Goal: Information Seeking & Learning: Find specific fact

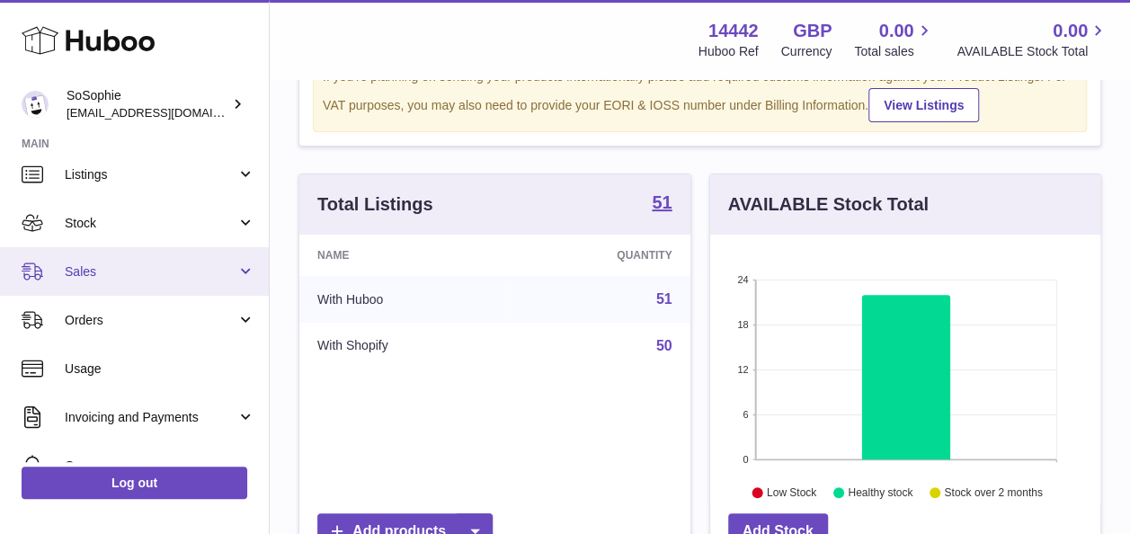
scroll to position [52, 0]
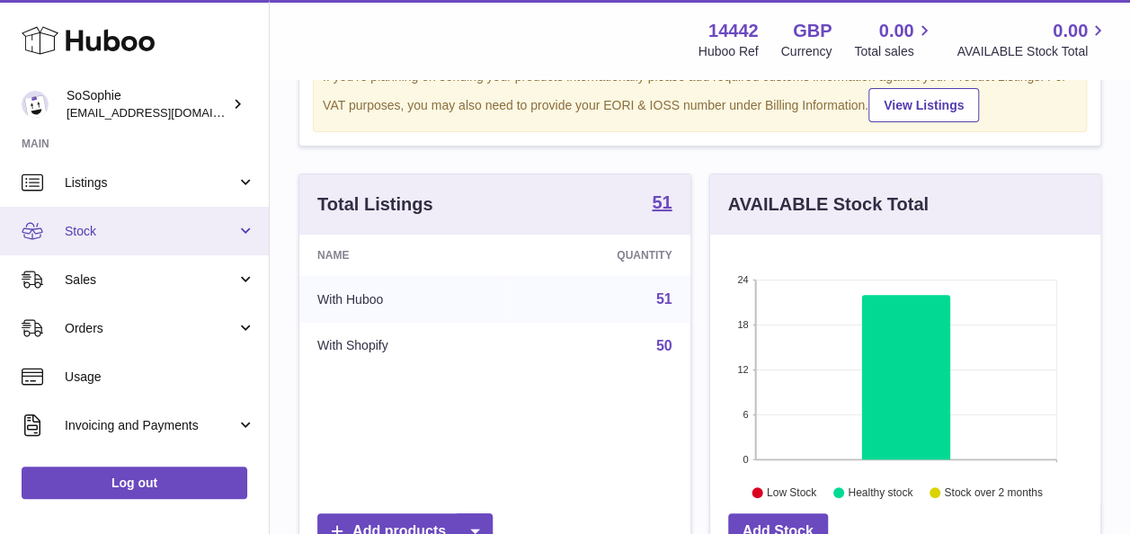
click at [196, 227] on span "Stock" at bounding box center [151, 231] width 172 height 17
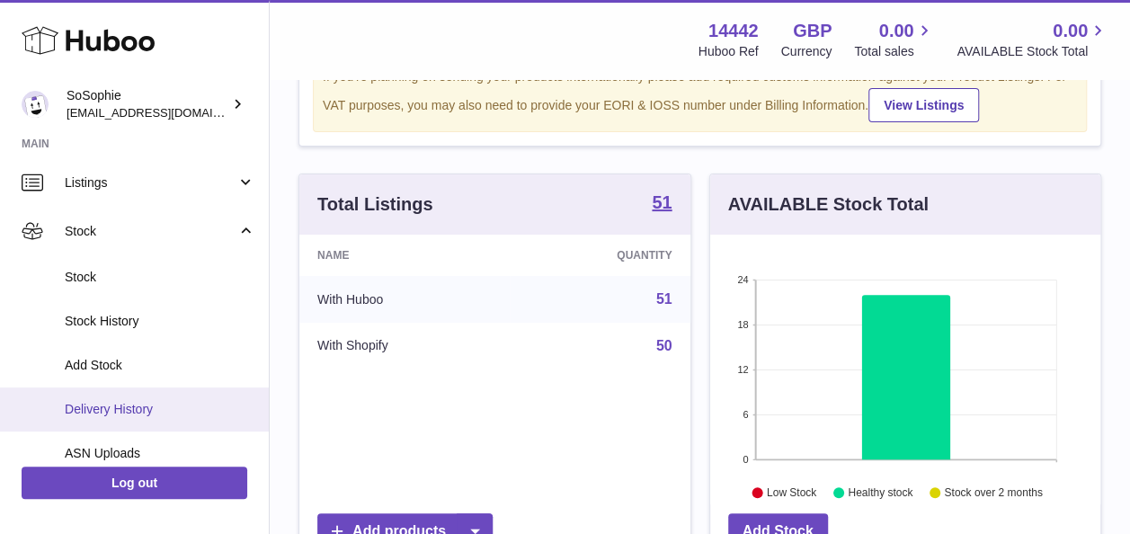
click at [188, 406] on span "Delivery History" at bounding box center [160, 409] width 191 height 17
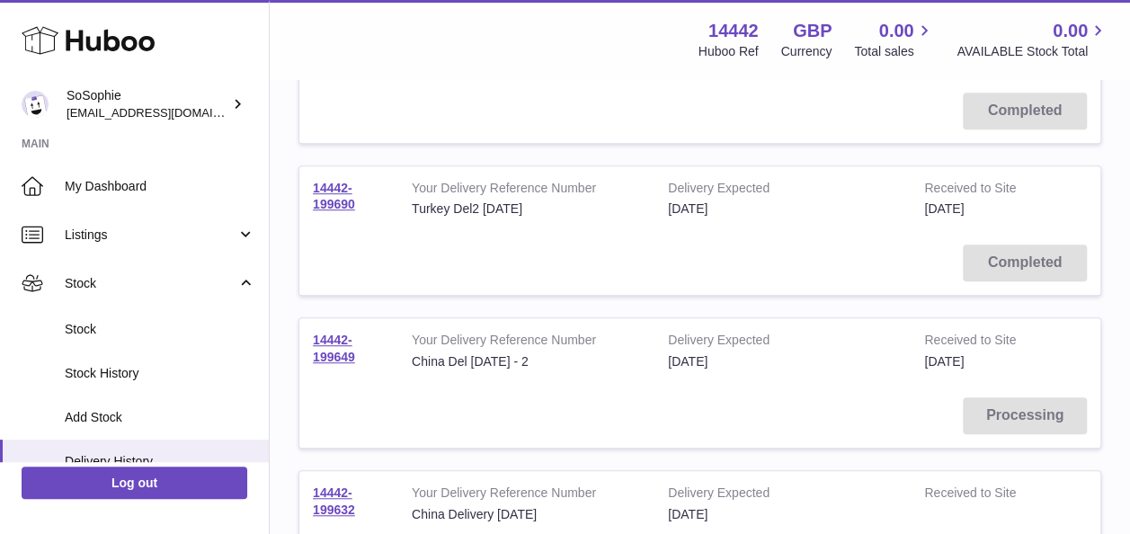
scroll to position [530, 0]
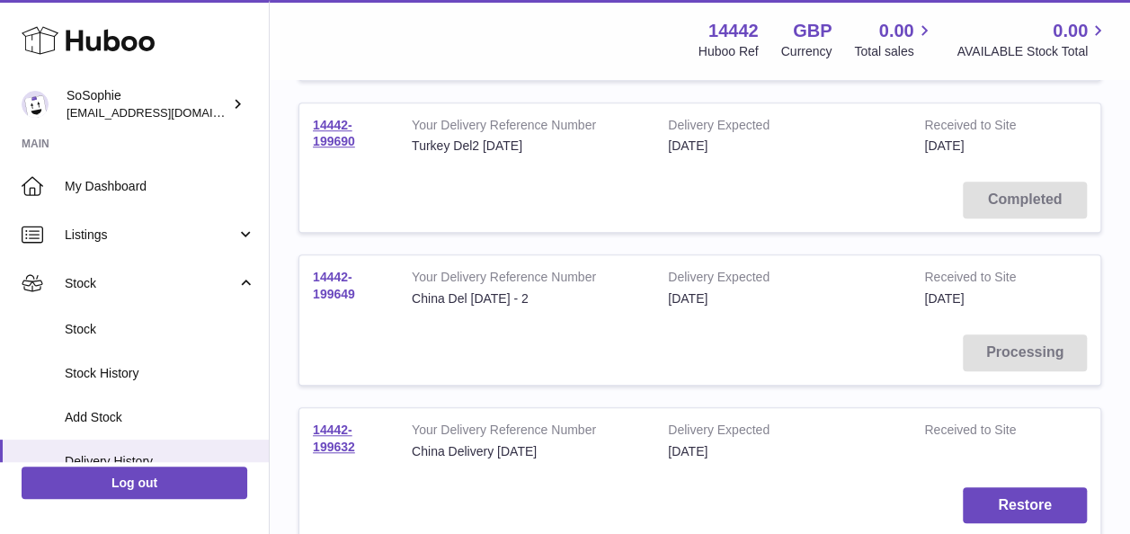
click at [347, 286] on link "14442-199649" at bounding box center [334, 285] width 42 height 31
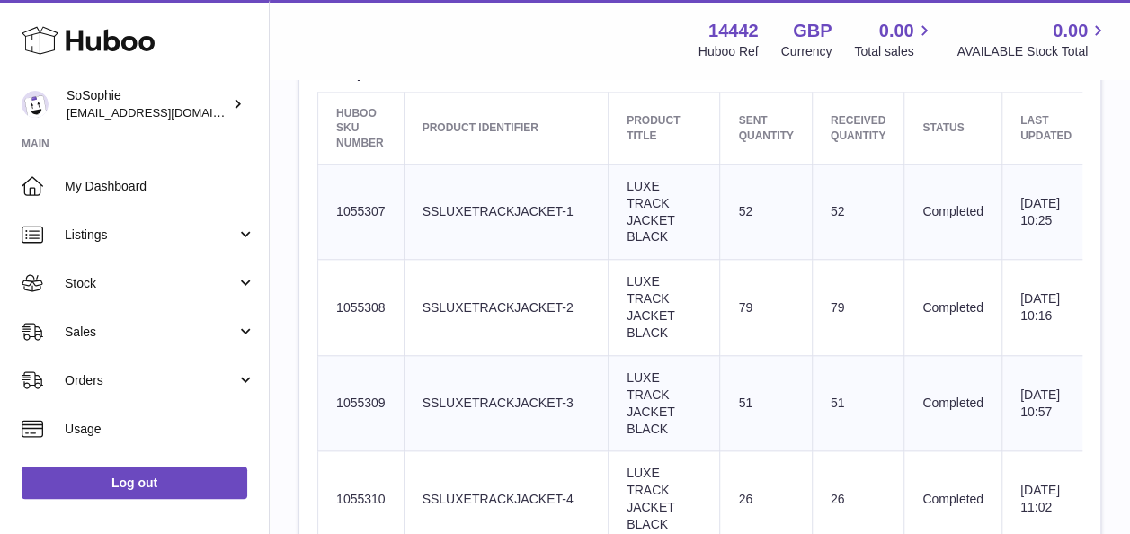
scroll to position [716, 0]
drag, startPoint x: 390, startPoint y: 204, endPoint x: 330, endPoint y: 209, distance: 60.4
click at [330, 209] on td "Huboo SKU Number 1055307" at bounding box center [361, 210] width 86 height 96
copy td "1055307"
drag, startPoint x: 393, startPoint y: 304, endPoint x: 334, endPoint y: 302, distance: 58.5
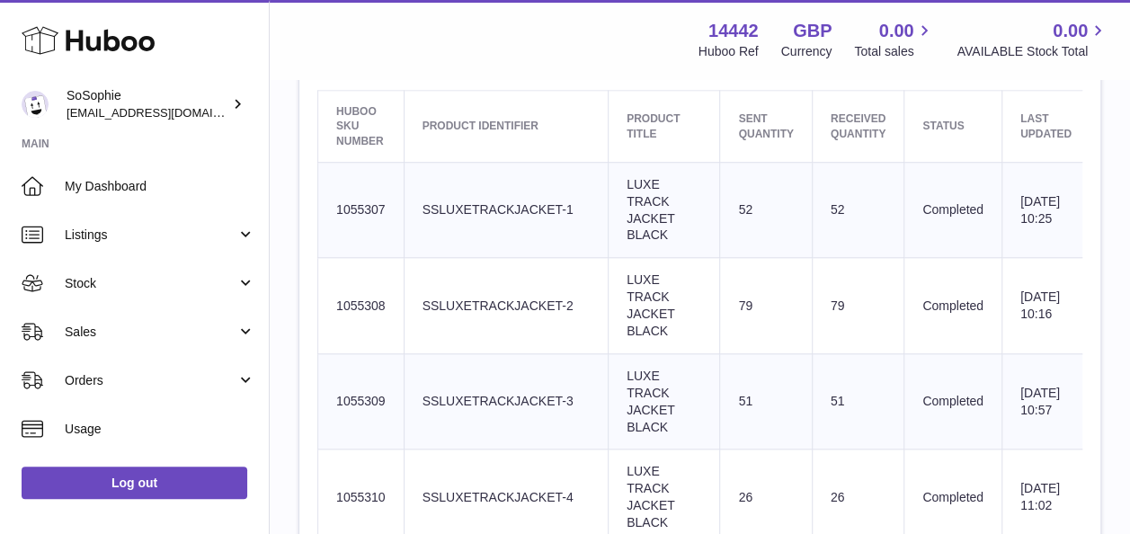
click at [334, 302] on td "Huboo SKU Number 1055308" at bounding box center [361, 306] width 86 height 96
copy td "1055308"
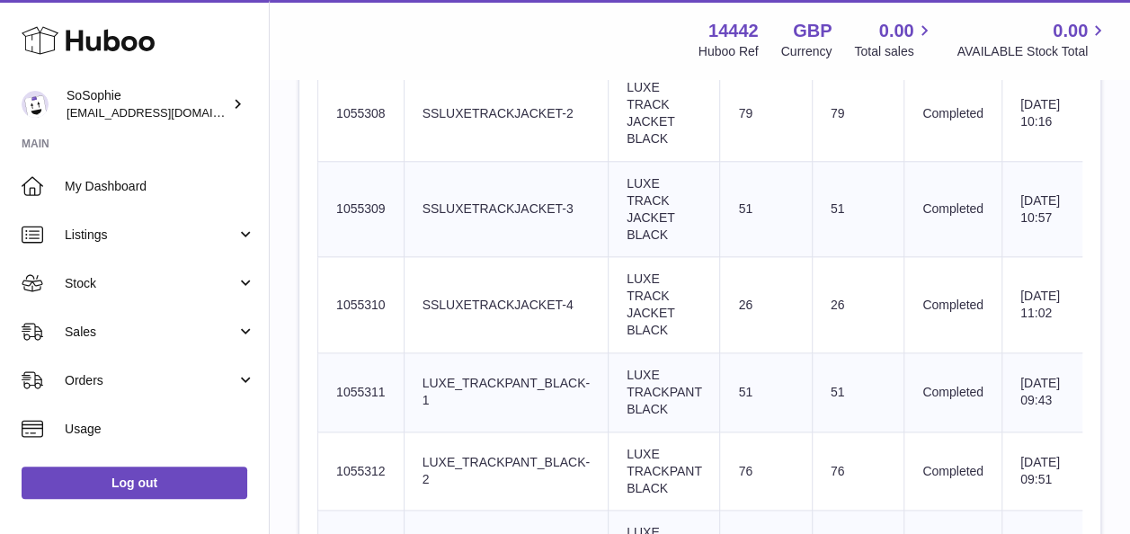
scroll to position [908, 0]
drag, startPoint x: 381, startPoint y: 209, endPoint x: 333, endPoint y: 201, distance: 48.3
click at [333, 201] on td "Huboo SKU Number 1055309" at bounding box center [361, 209] width 86 height 96
copy td "1055309"
drag, startPoint x: 387, startPoint y: 306, endPoint x: 333, endPoint y: 300, distance: 53.3
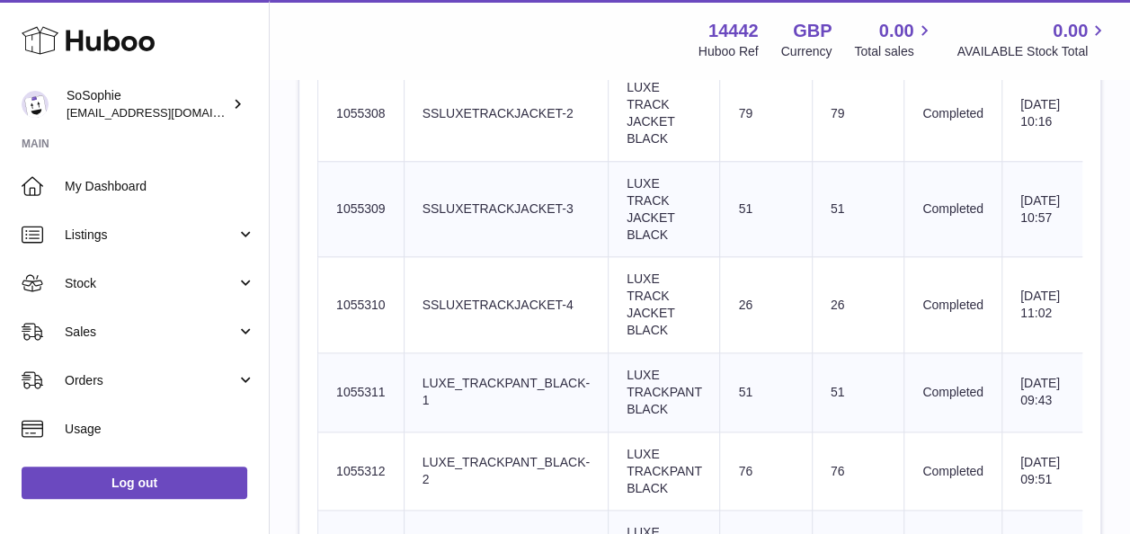
click at [333, 300] on td "Huboo SKU Number 1055310" at bounding box center [361, 305] width 86 height 96
copy td "1055310"
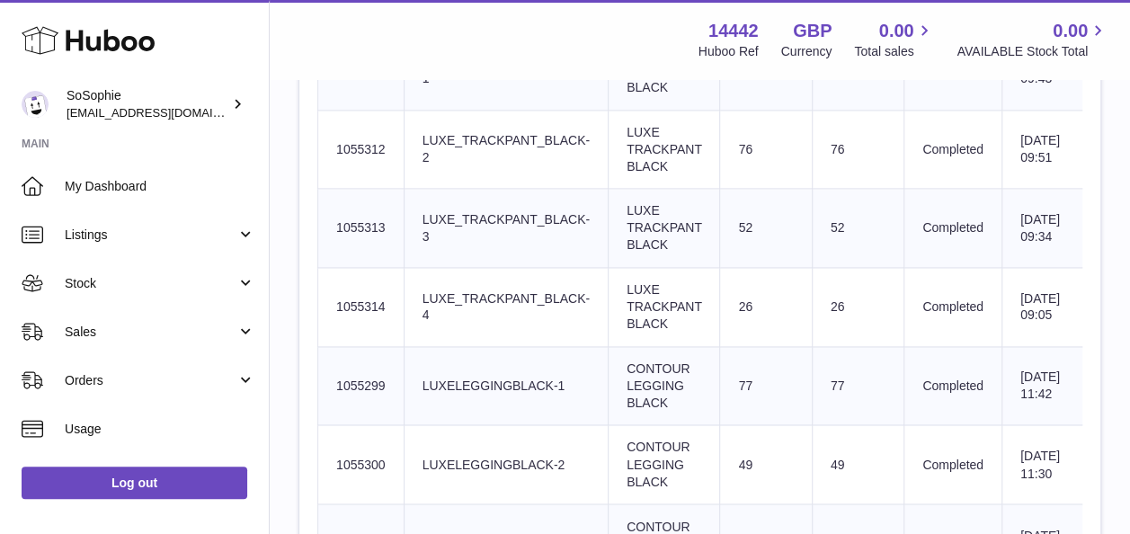
scroll to position [890, 0]
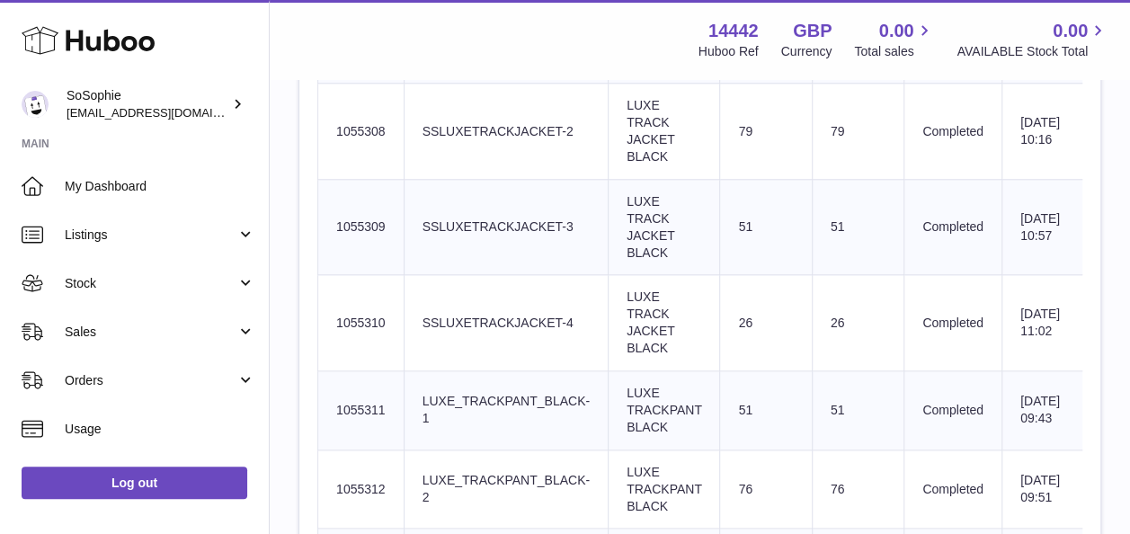
drag, startPoint x: 393, startPoint y: 406, endPoint x: 337, endPoint y: 406, distance: 55.7
click at [337, 406] on td "Huboo SKU Number 1055311" at bounding box center [361, 410] width 86 height 79
copy td "1055311"
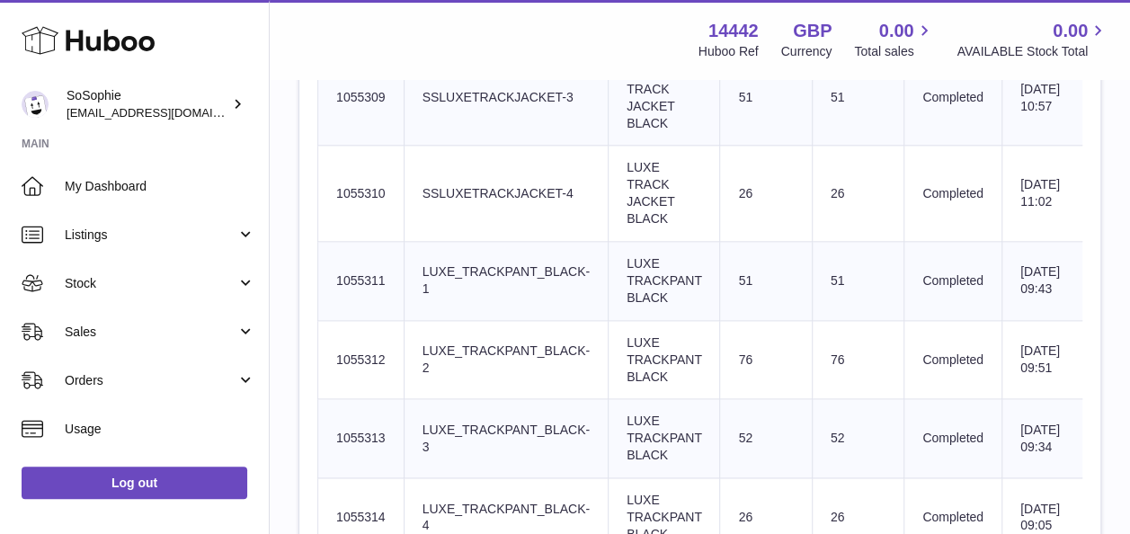
scroll to position [1140, 0]
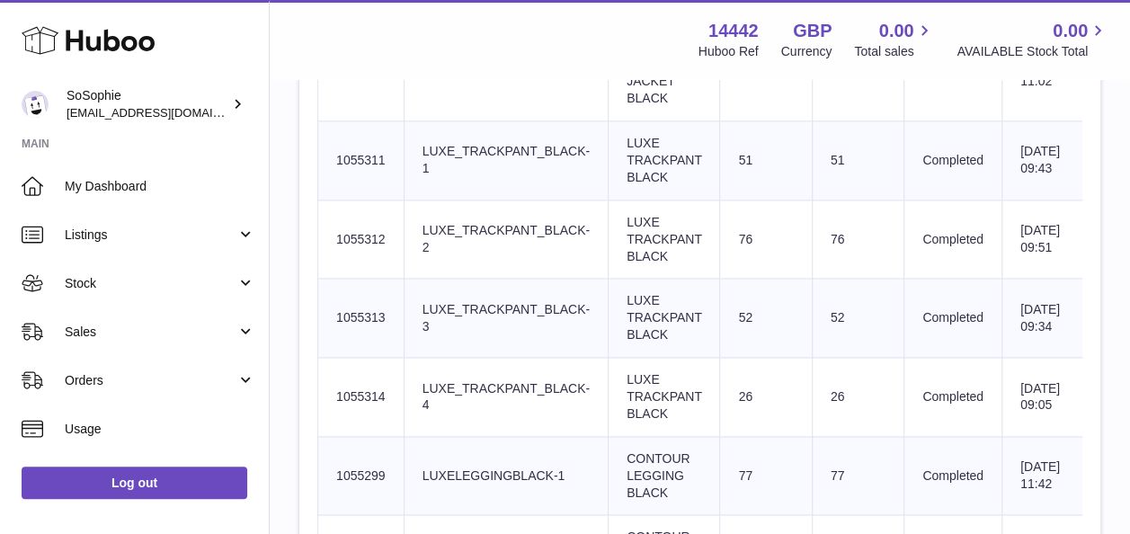
drag, startPoint x: 388, startPoint y: 230, endPoint x: 322, endPoint y: 237, distance: 66.9
click at [322, 237] on td "Huboo SKU Number 1055312" at bounding box center [361, 239] width 86 height 79
copy td "1055312"
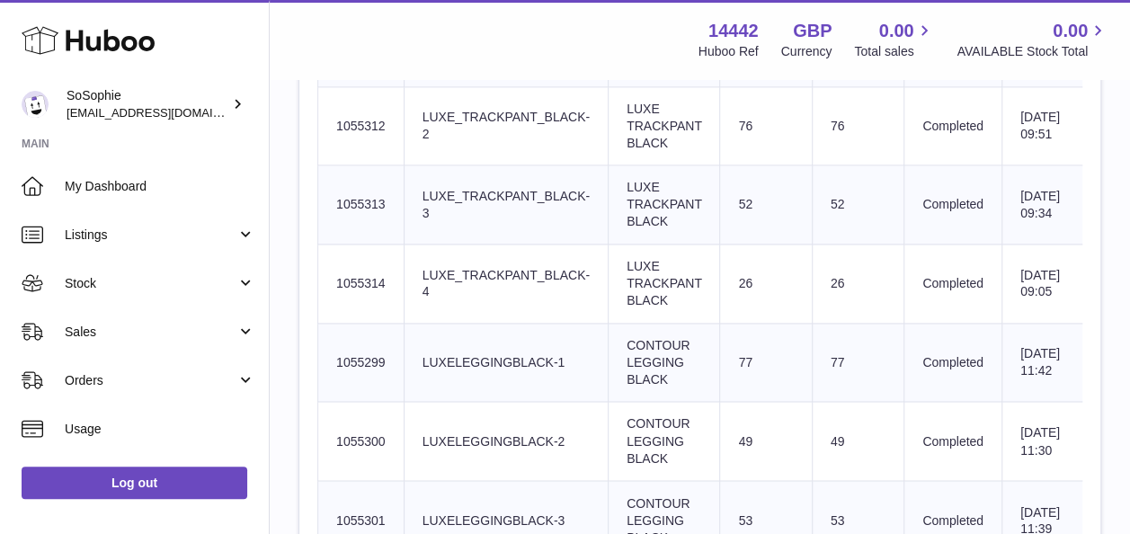
drag, startPoint x: 388, startPoint y: 203, endPoint x: 337, endPoint y: 208, distance: 51.4
click at [337, 208] on td "Huboo SKU Number 1055313" at bounding box center [361, 204] width 86 height 79
copy td "1055313"
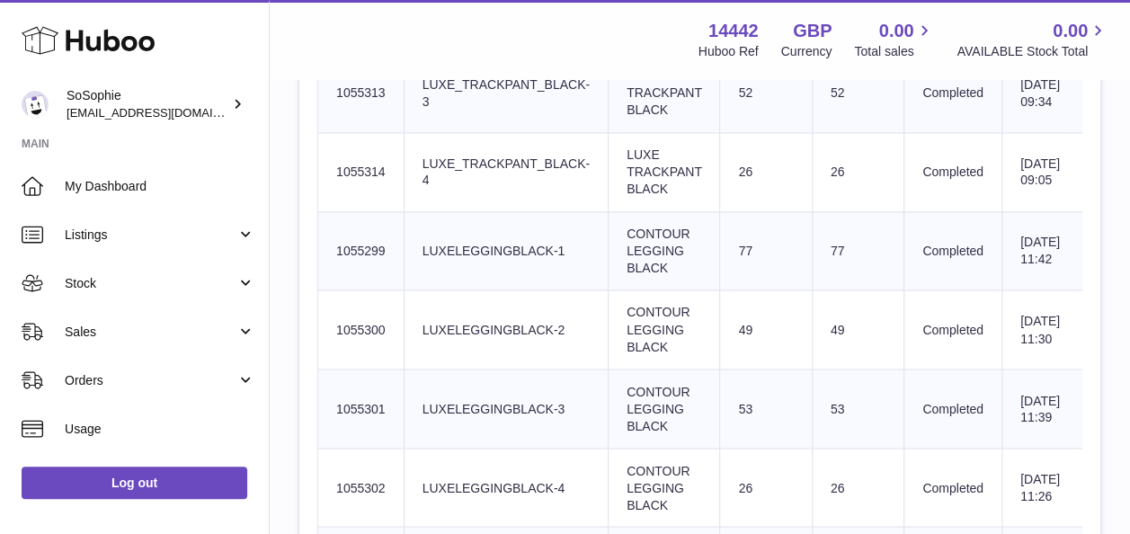
scroll to position [1339, 0]
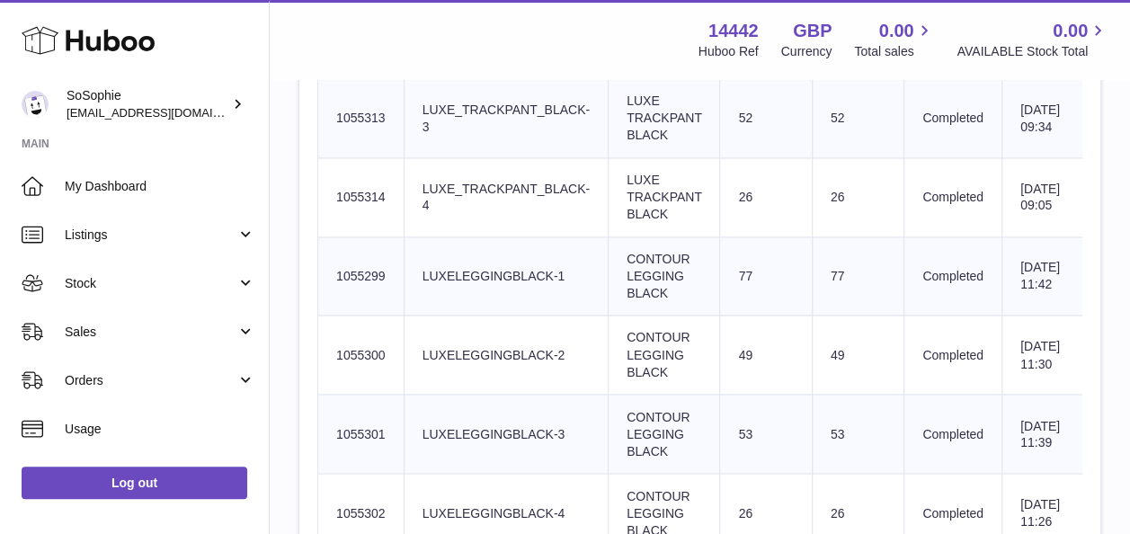
drag, startPoint x: 394, startPoint y: 191, endPoint x: 329, endPoint y: 186, distance: 64.9
click at [329, 186] on td "Huboo SKU Number 1055314" at bounding box center [361, 197] width 86 height 79
copy td "1055314"
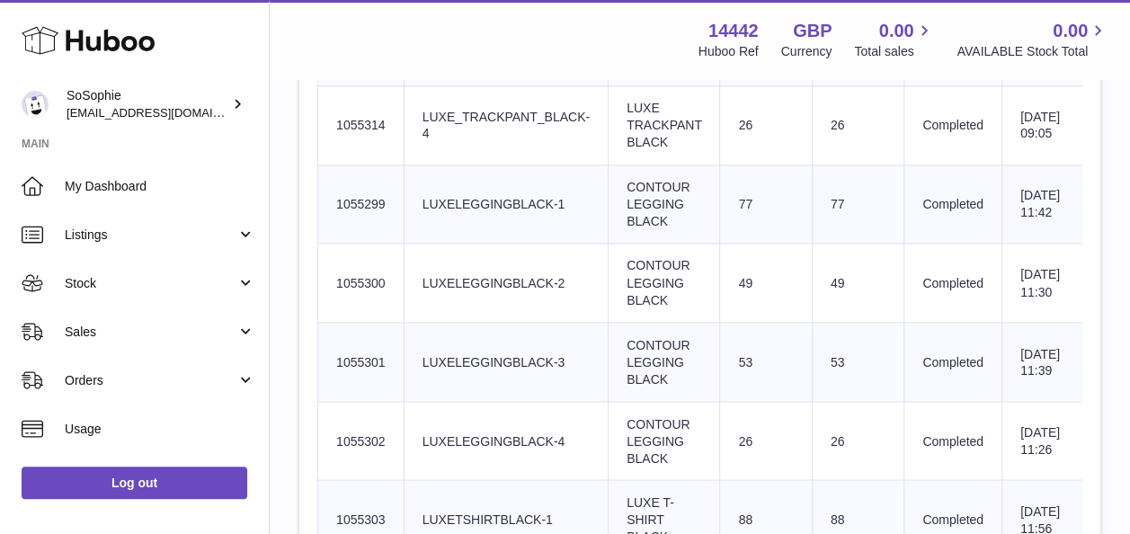
scroll to position [1413, 0]
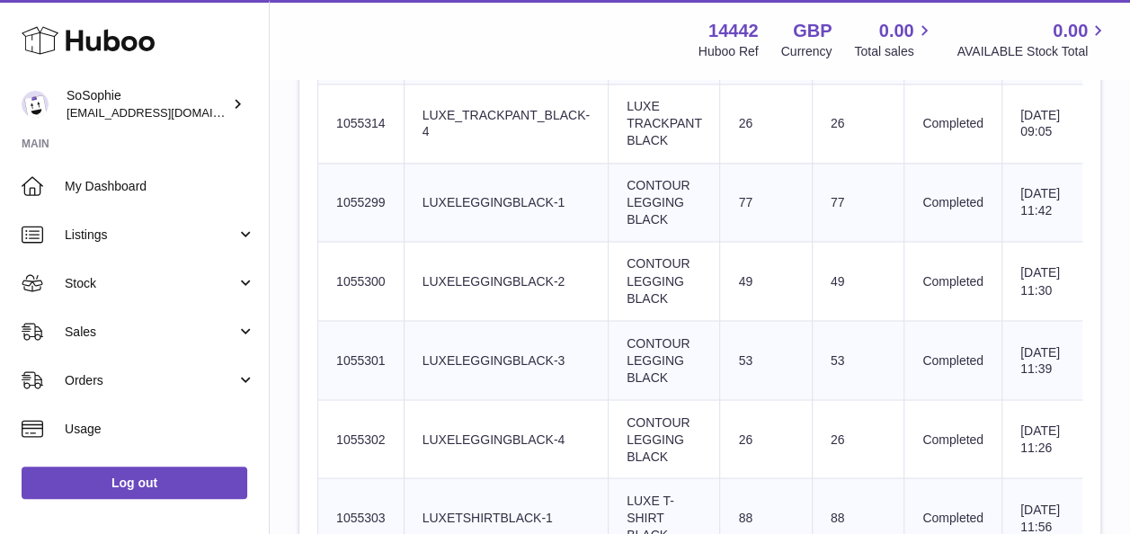
drag, startPoint x: 394, startPoint y: 194, endPoint x: 329, endPoint y: 193, distance: 64.7
click at [329, 193] on td "Huboo SKU Number 1055299" at bounding box center [361, 202] width 86 height 79
copy td "1055299"
drag, startPoint x: 386, startPoint y: 275, endPoint x: 333, endPoint y: 284, distance: 52.9
click at [333, 284] on td "Huboo SKU Number 1055300" at bounding box center [361, 281] width 86 height 79
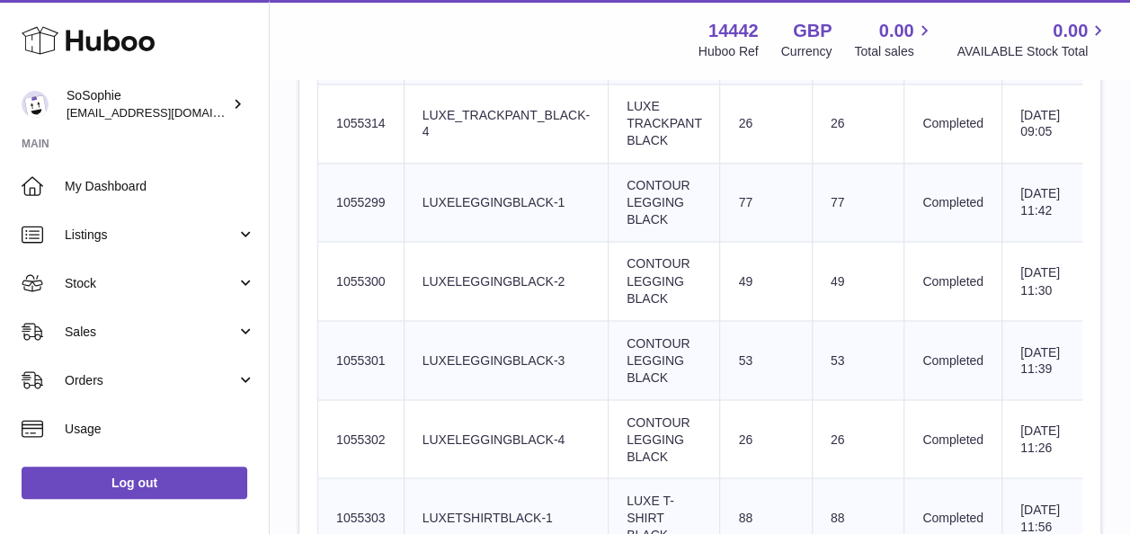
copy td "1055300"
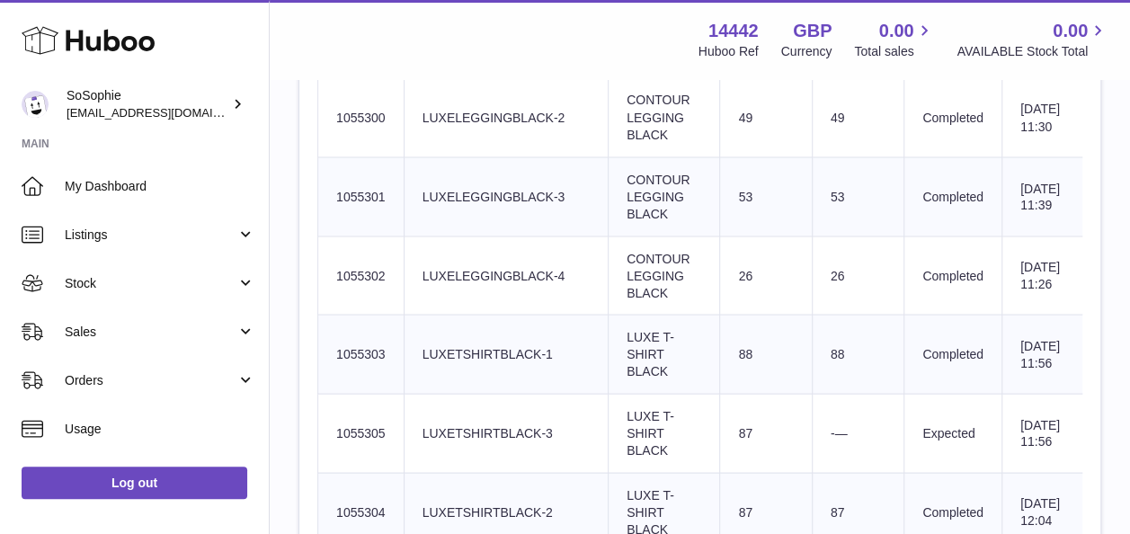
scroll to position [1579, 0]
drag, startPoint x: 387, startPoint y: 189, endPoint x: 332, endPoint y: 192, distance: 55.8
click at [332, 192] on td "Huboo SKU Number 1055301" at bounding box center [361, 195] width 86 height 79
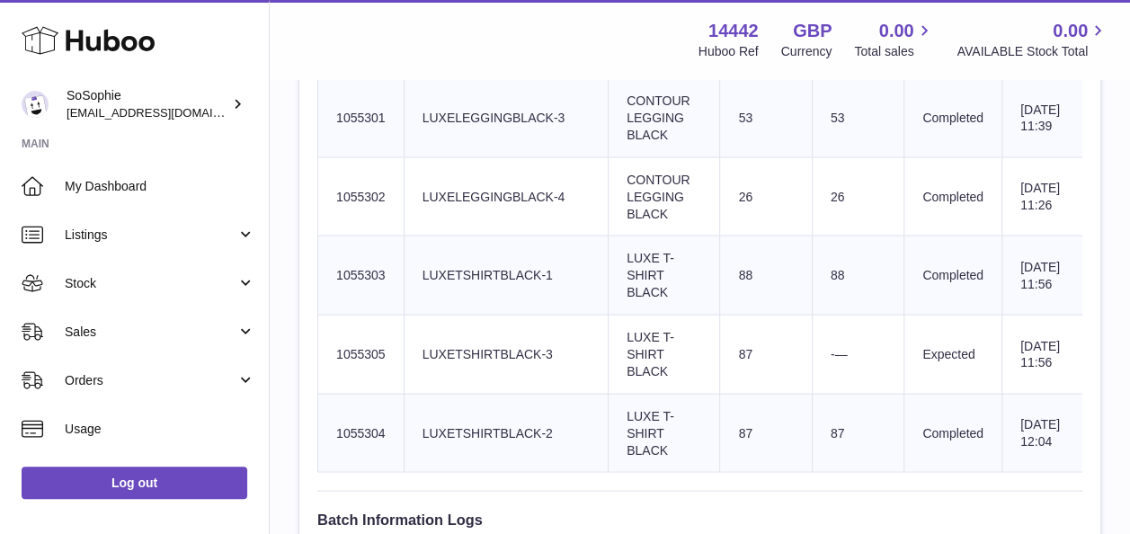
scroll to position [1632, 0]
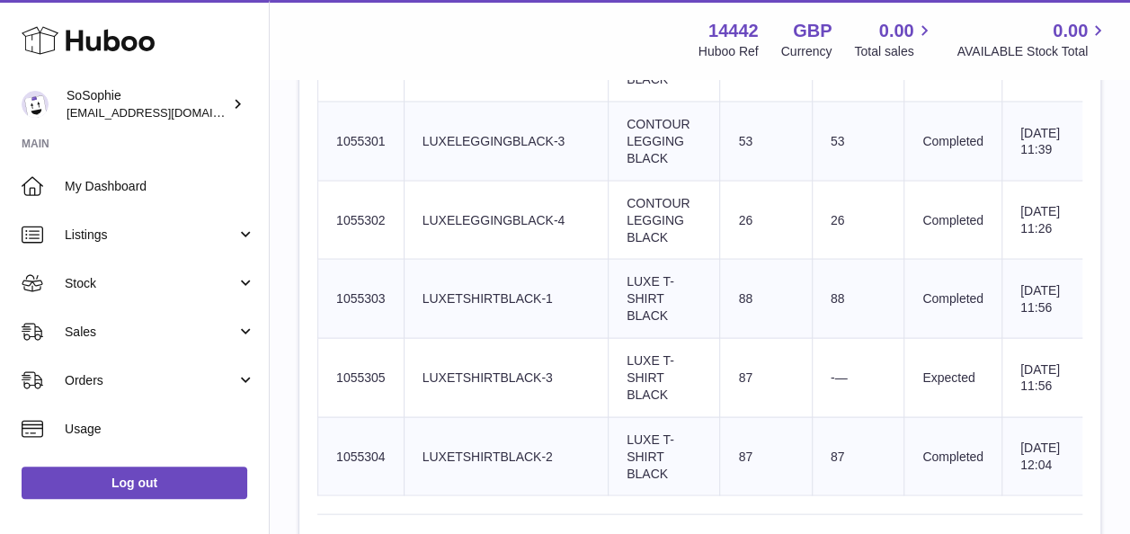
drag, startPoint x: 390, startPoint y: 211, endPoint x: 336, endPoint y: 212, distance: 53.9
click at [336, 212] on td "Huboo SKU Number 1055302" at bounding box center [361, 219] width 86 height 79
drag, startPoint x: 385, startPoint y: 298, endPoint x: 331, endPoint y: 289, distance: 54.5
click at [331, 289] on td "Huboo SKU Number 1055303" at bounding box center [361, 298] width 86 height 79
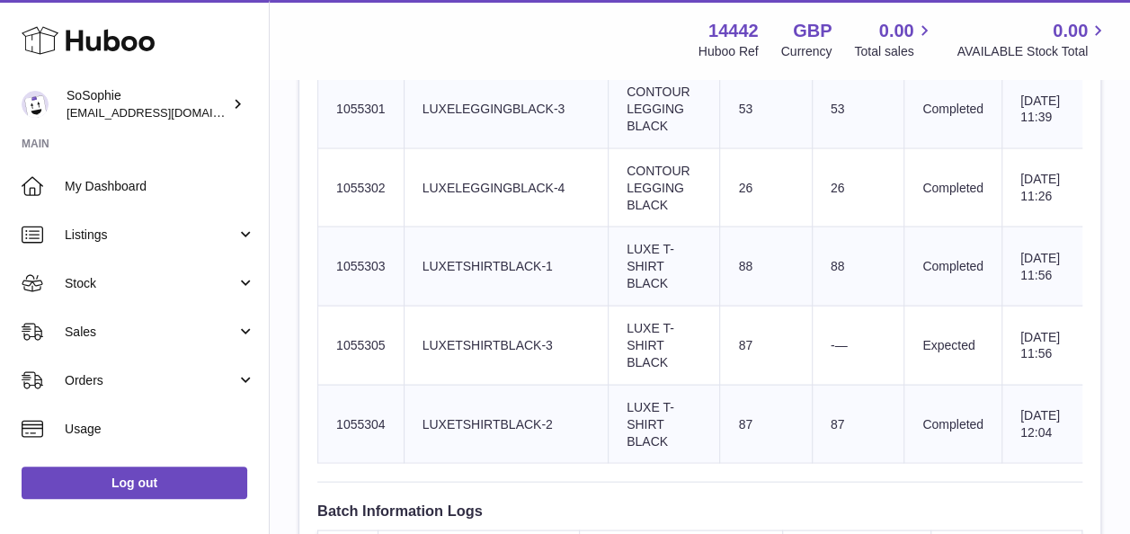
drag, startPoint x: 388, startPoint y: 335, endPoint x: 325, endPoint y: 335, distance: 63.8
click at [325, 335] on td "Huboo SKU Number 1055305" at bounding box center [361, 345] width 86 height 79
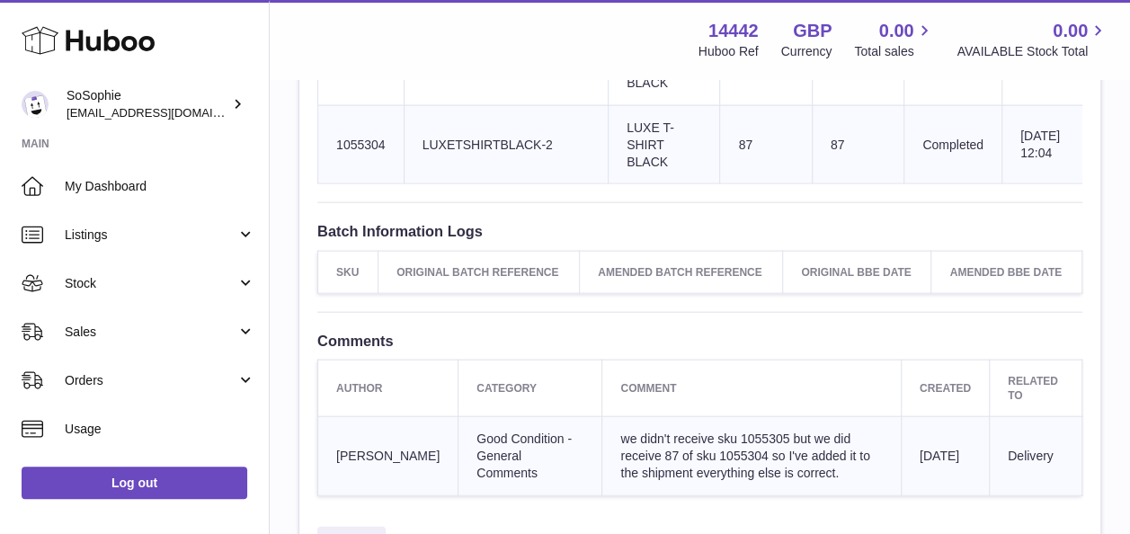
scroll to position [1918, 0]
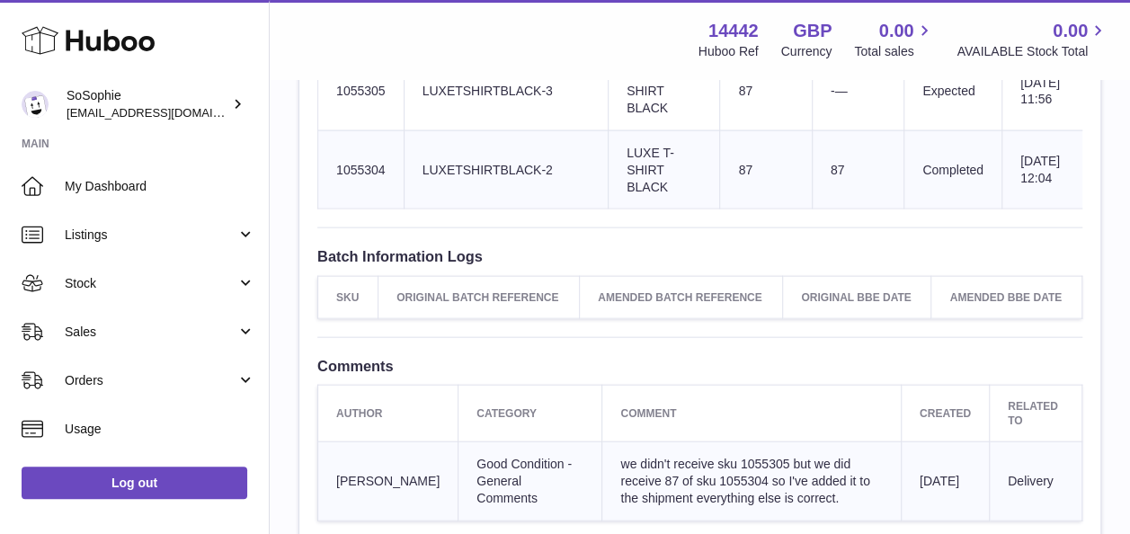
drag, startPoint x: 393, startPoint y: 162, endPoint x: 333, endPoint y: 167, distance: 60.5
click at [333, 167] on td "Huboo SKU Number 1055304" at bounding box center [361, 169] width 86 height 79
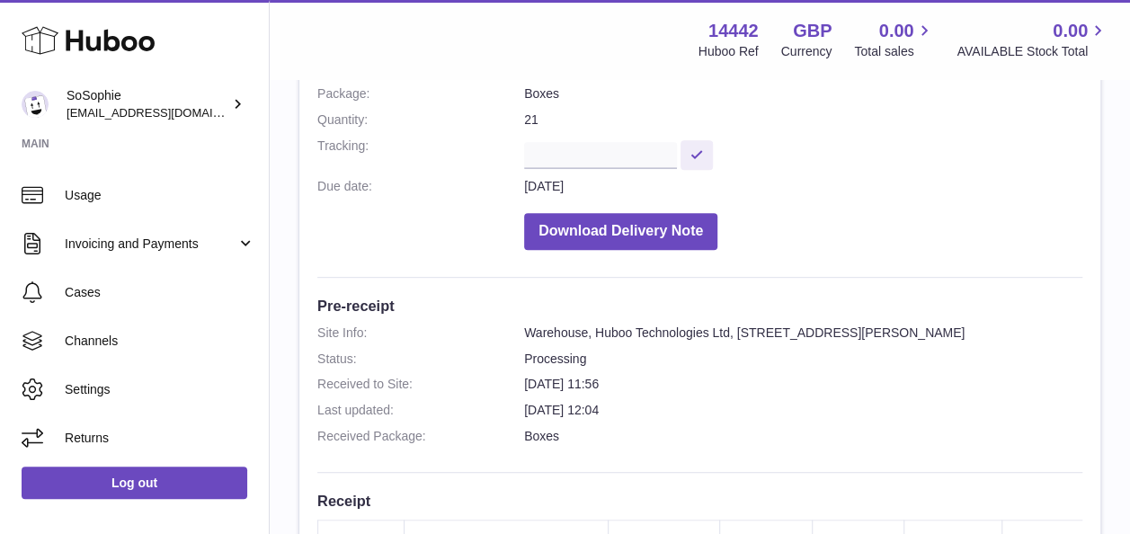
scroll to position [0, 0]
